Goal: Transaction & Acquisition: Purchase product/service

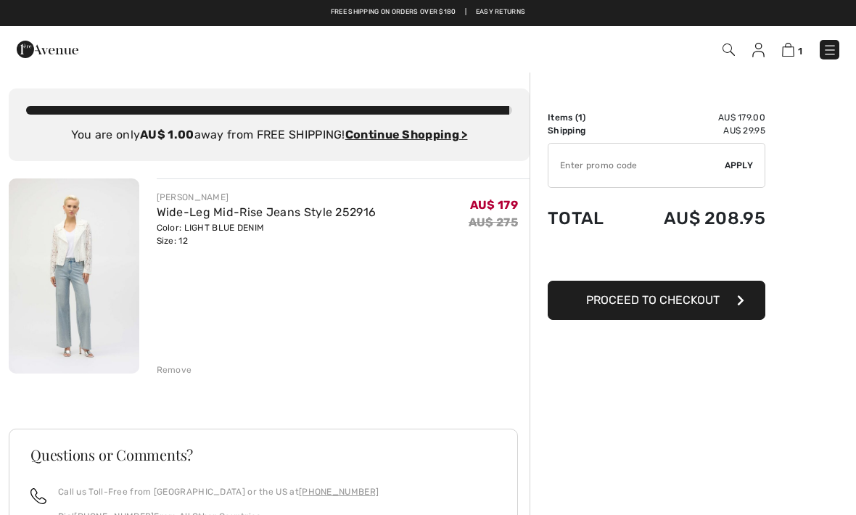
click at [421, 132] on ins "Continue Shopping >" at bounding box center [406, 135] width 123 height 14
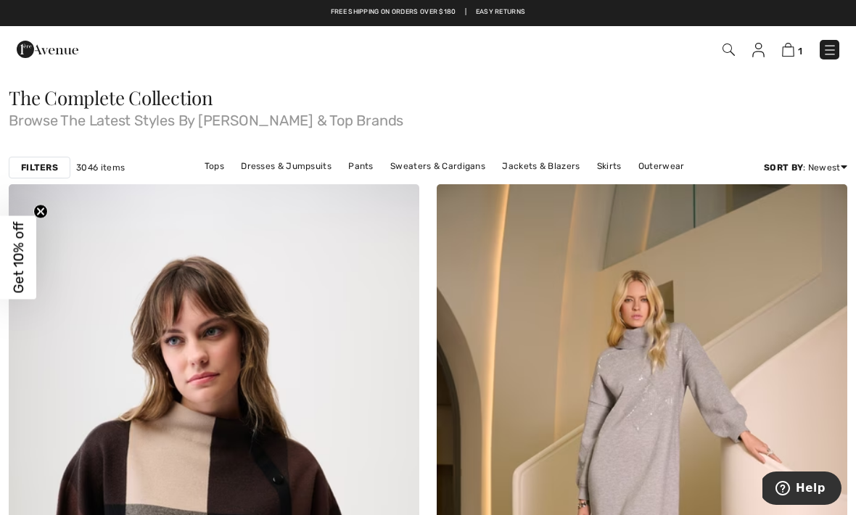
click at [727, 47] on img at bounding box center [728, 50] width 12 height 12
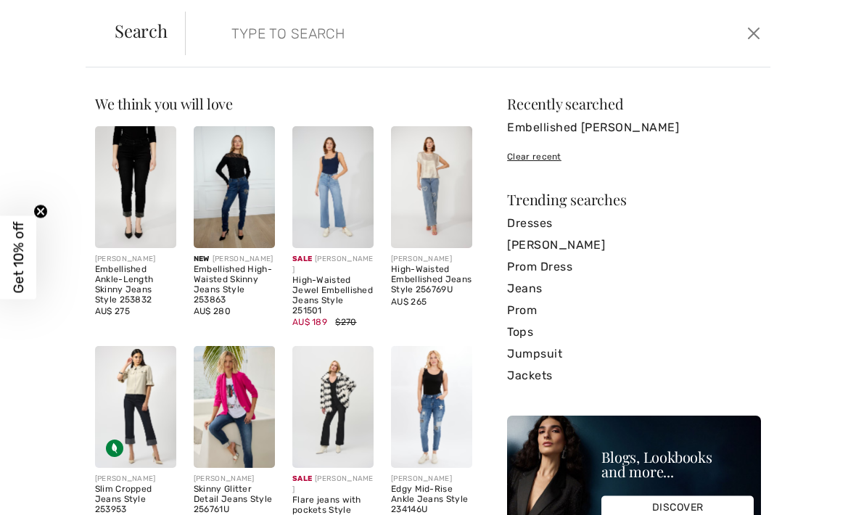
click at [246, 36] on input "search" at bounding box center [416, 34] width 392 height 44
type input "Rhinestone"
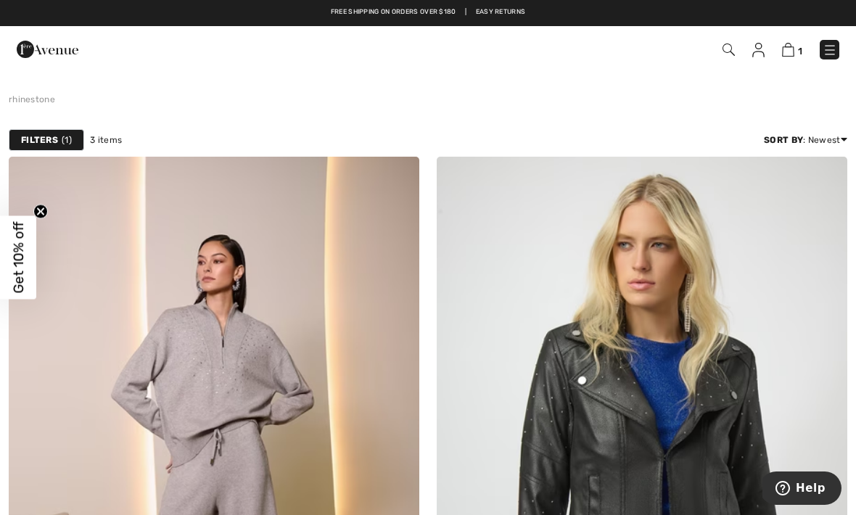
click at [828, 52] on img at bounding box center [829, 50] width 15 height 15
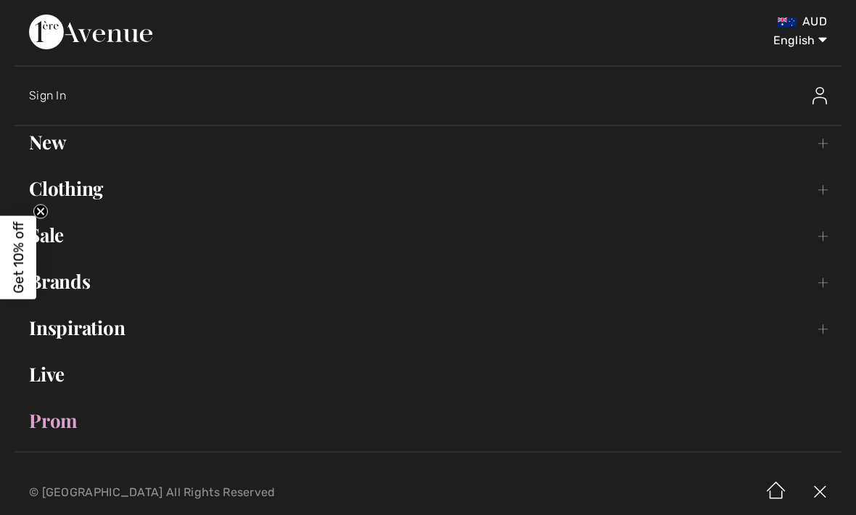
click at [88, 291] on link "Brands Open submenu" at bounding box center [428, 281] width 827 height 32
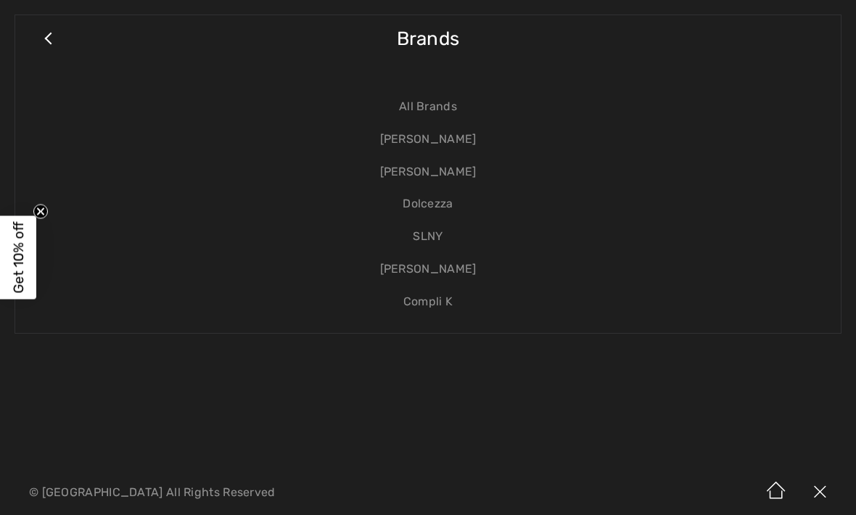
click at [434, 166] on link "[PERSON_NAME]" at bounding box center [428, 172] width 796 height 33
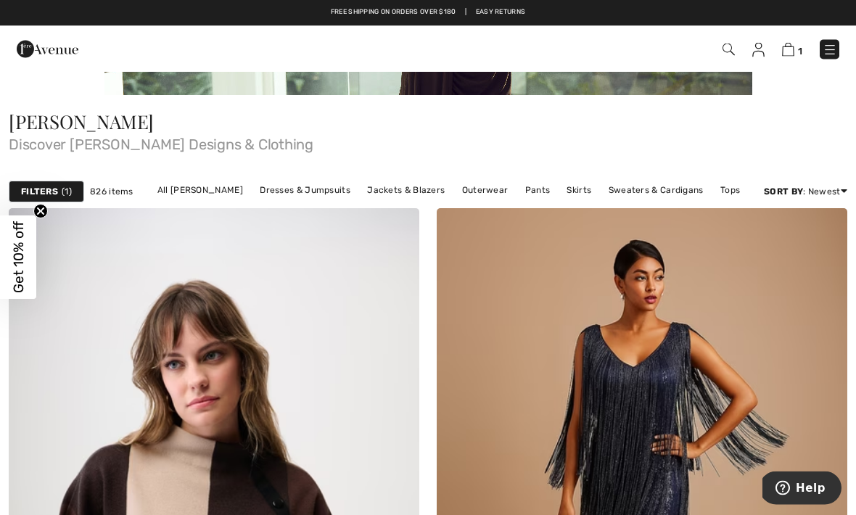
scroll to position [264, 0]
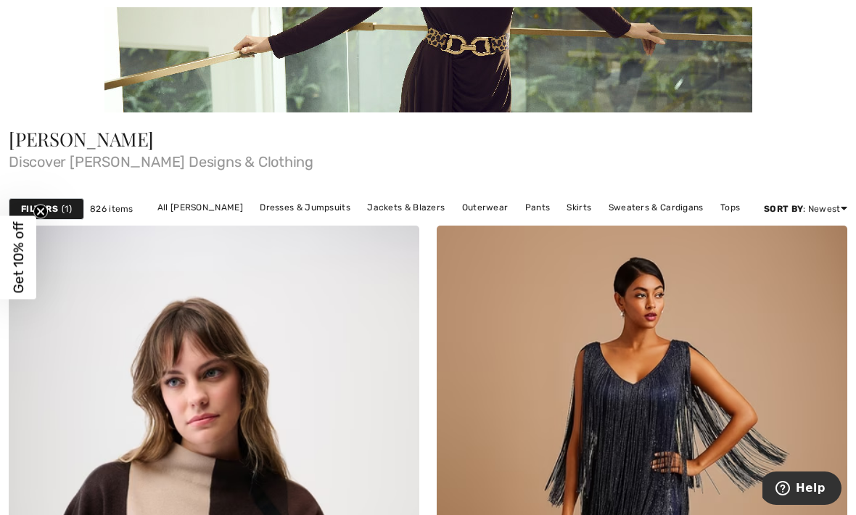
click at [525, 205] on link "Pants" at bounding box center [538, 207] width 40 height 19
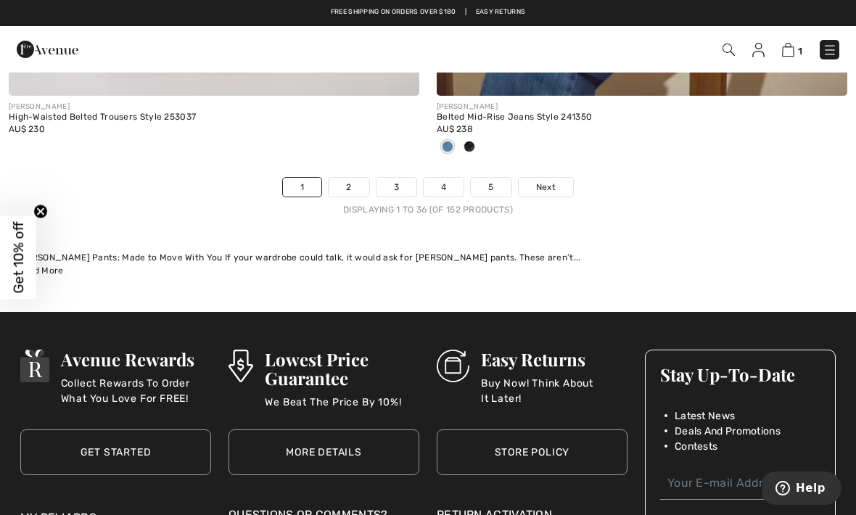
scroll to position [12456, 0]
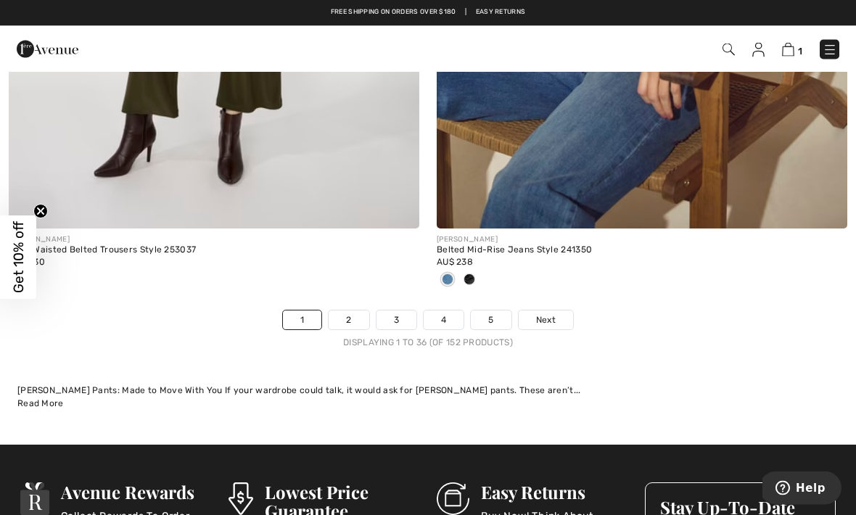
click at [557, 311] on link "Next" at bounding box center [546, 320] width 54 height 19
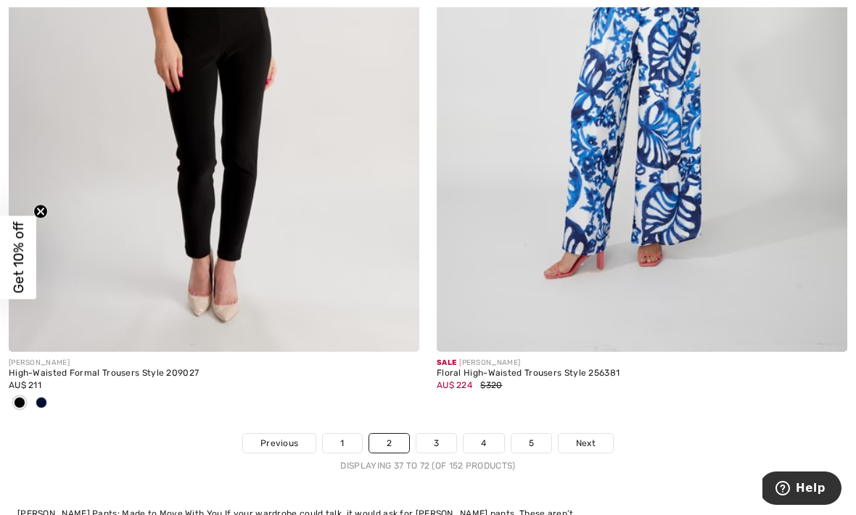
scroll to position [12288, 0]
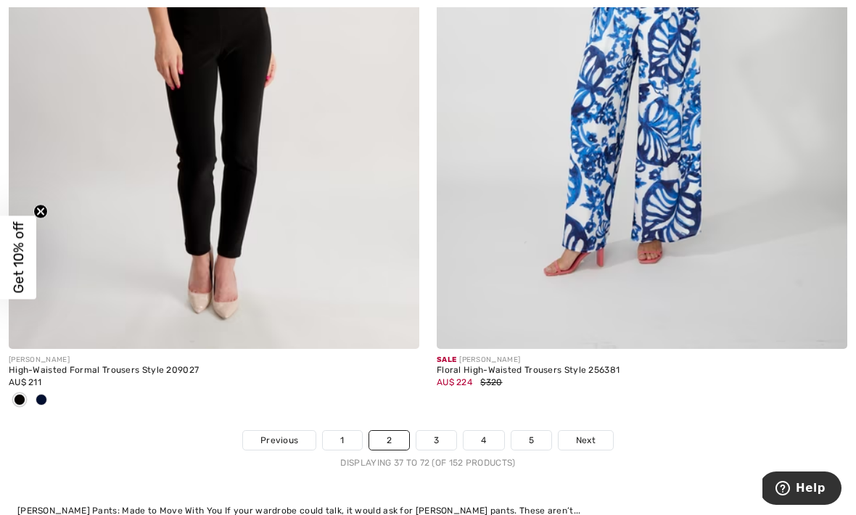
click at [587, 431] on link "Next" at bounding box center [585, 440] width 54 height 19
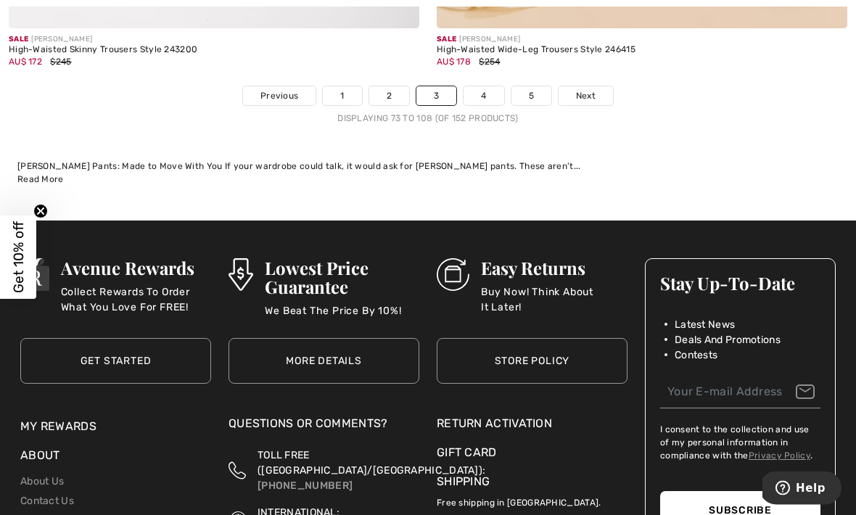
scroll to position [12561, 0]
click at [598, 86] on link "Next" at bounding box center [585, 95] width 54 height 19
